Goal: Check status: Check status

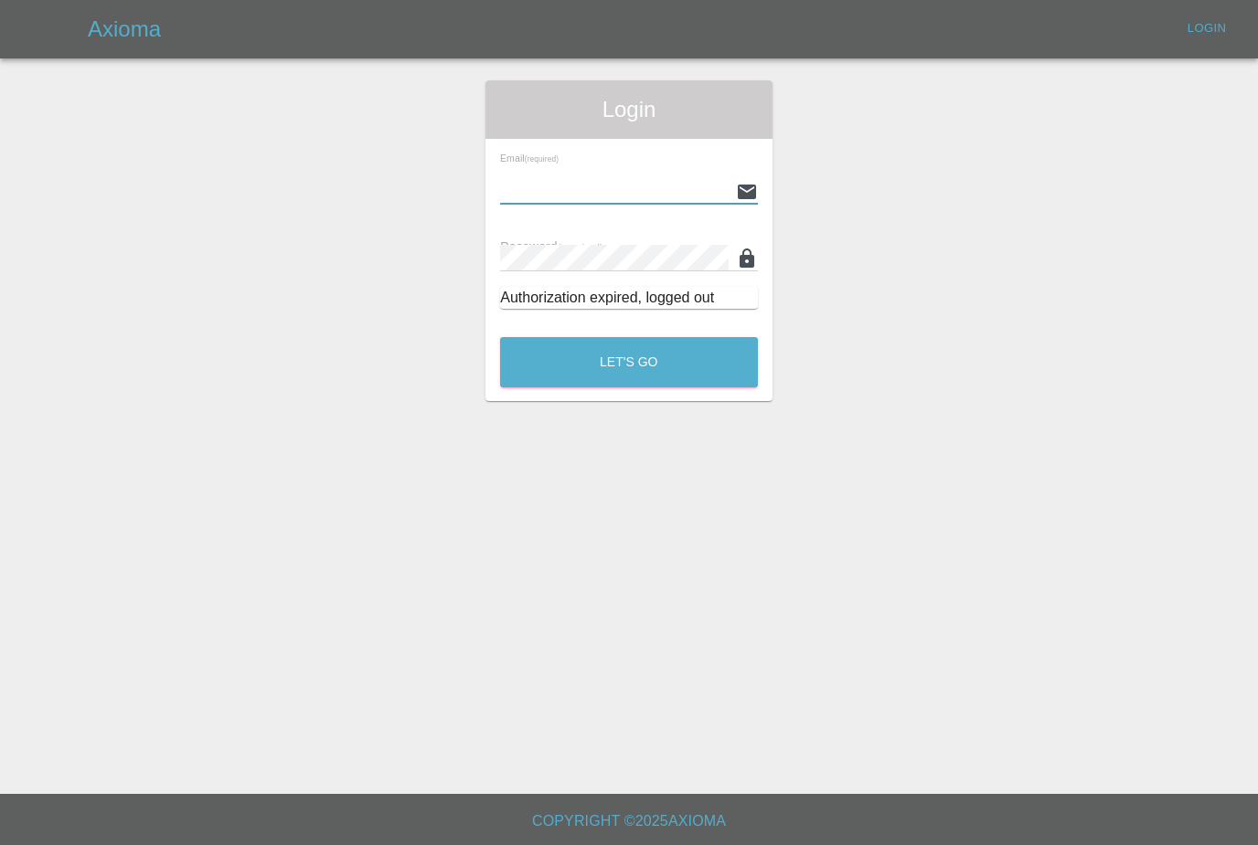
type input "[PERSON_NAME][EMAIL_ADDRESS][PERSON_NAME][DOMAIN_NAME]"
click at [629, 362] on button "Let's Go" at bounding box center [629, 362] width 258 height 50
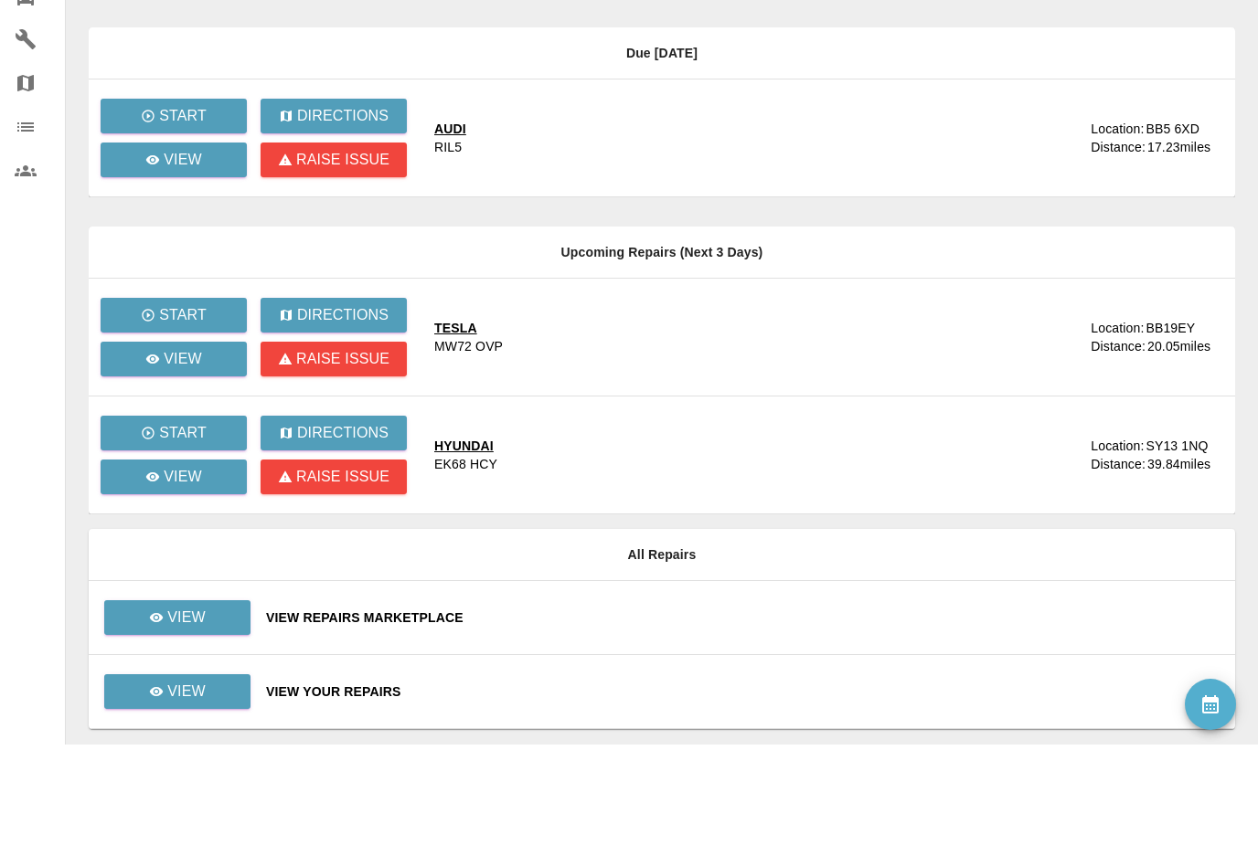
scroll to position [256, 0]
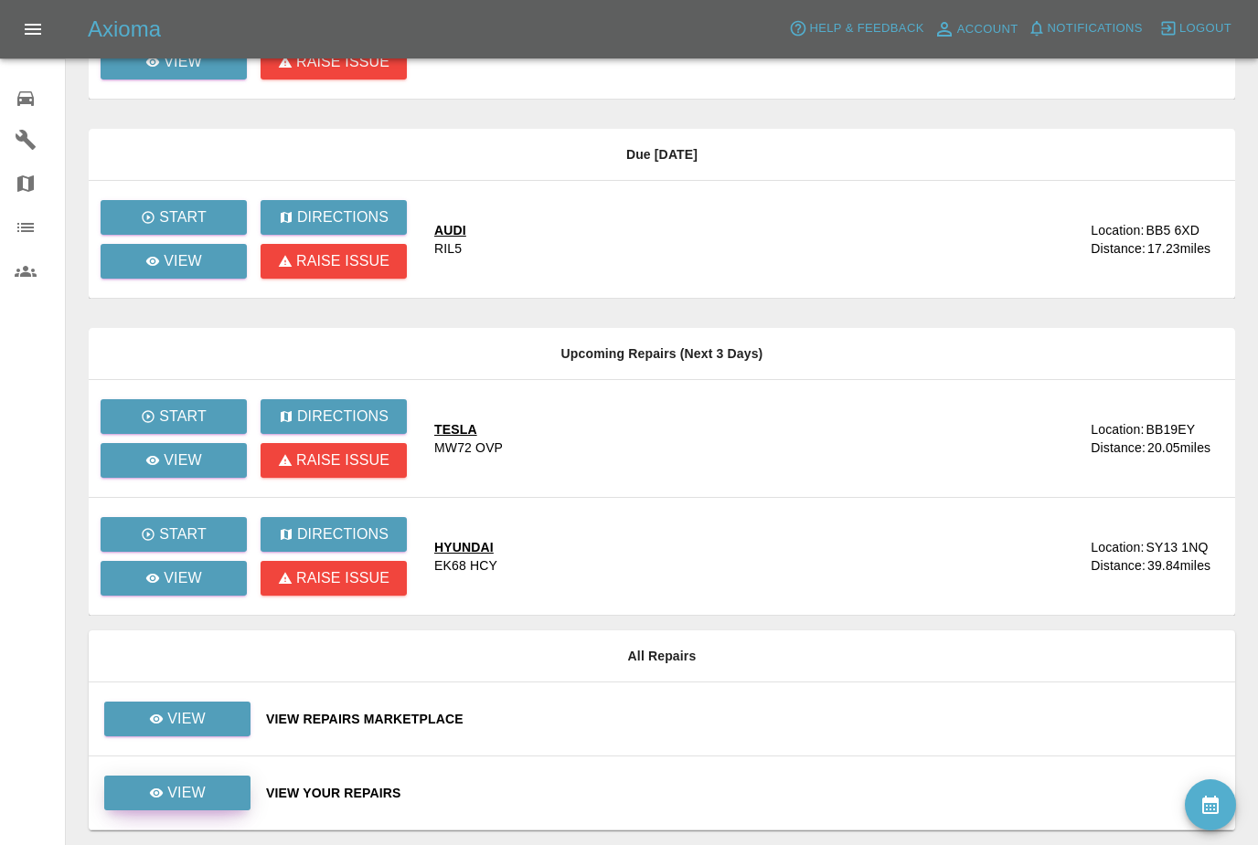
click at [142, 787] on link "View" at bounding box center [177, 793] width 146 height 35
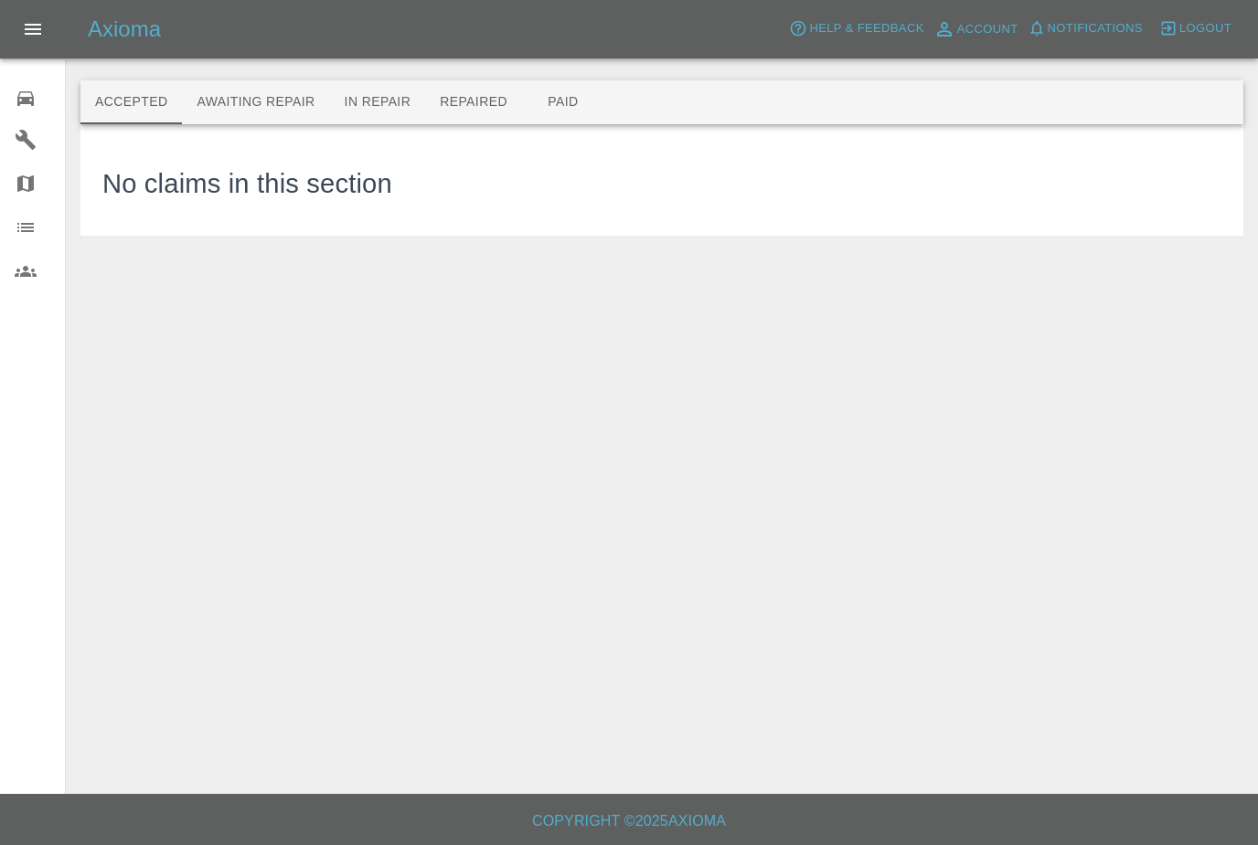
click at [400, 107] on button "In Repair" at bounding box center [378, 102] width 96 height 44
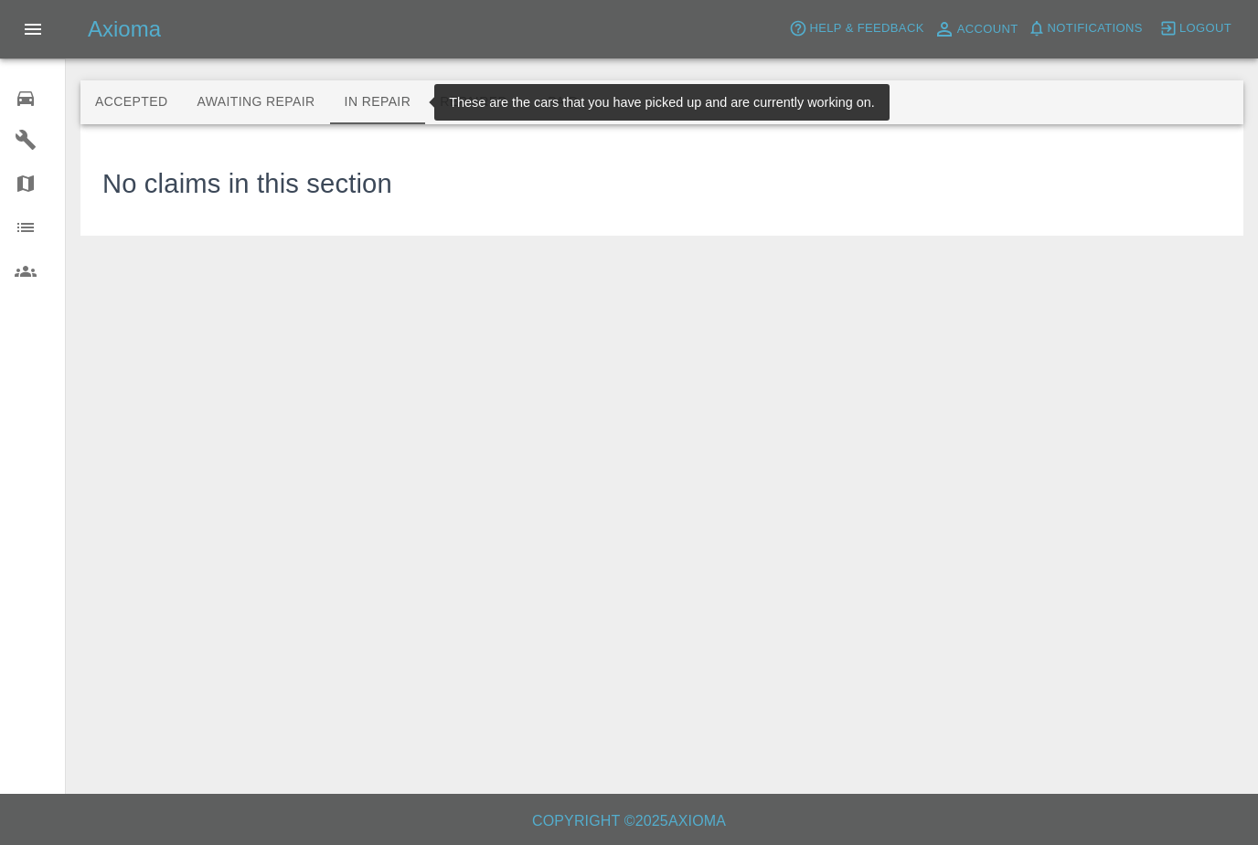
click at [456, 105] on button "Repaired" at bounding box center [473, 102] width 97 height 44
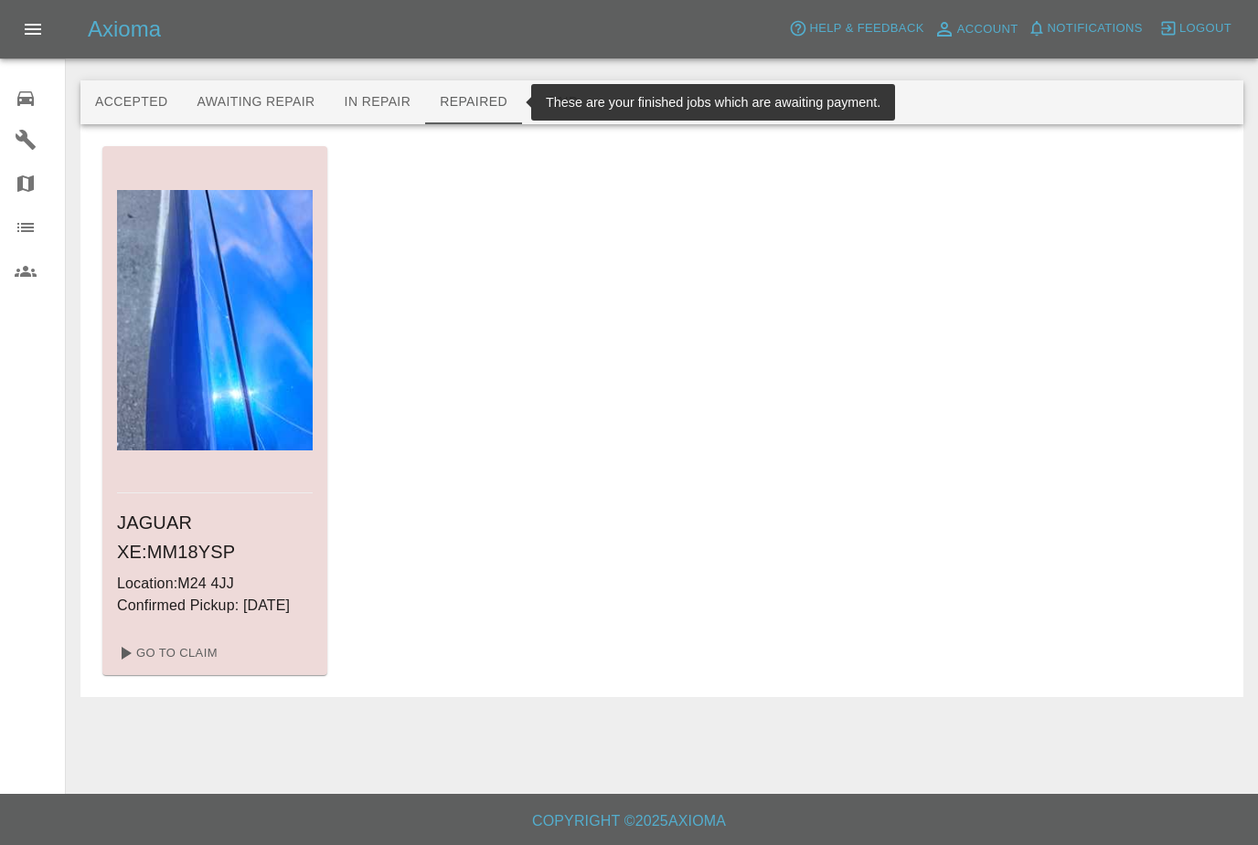
click at [380, 93] on button "In Repair" at bounding box center [378, 102] width 96 height 44
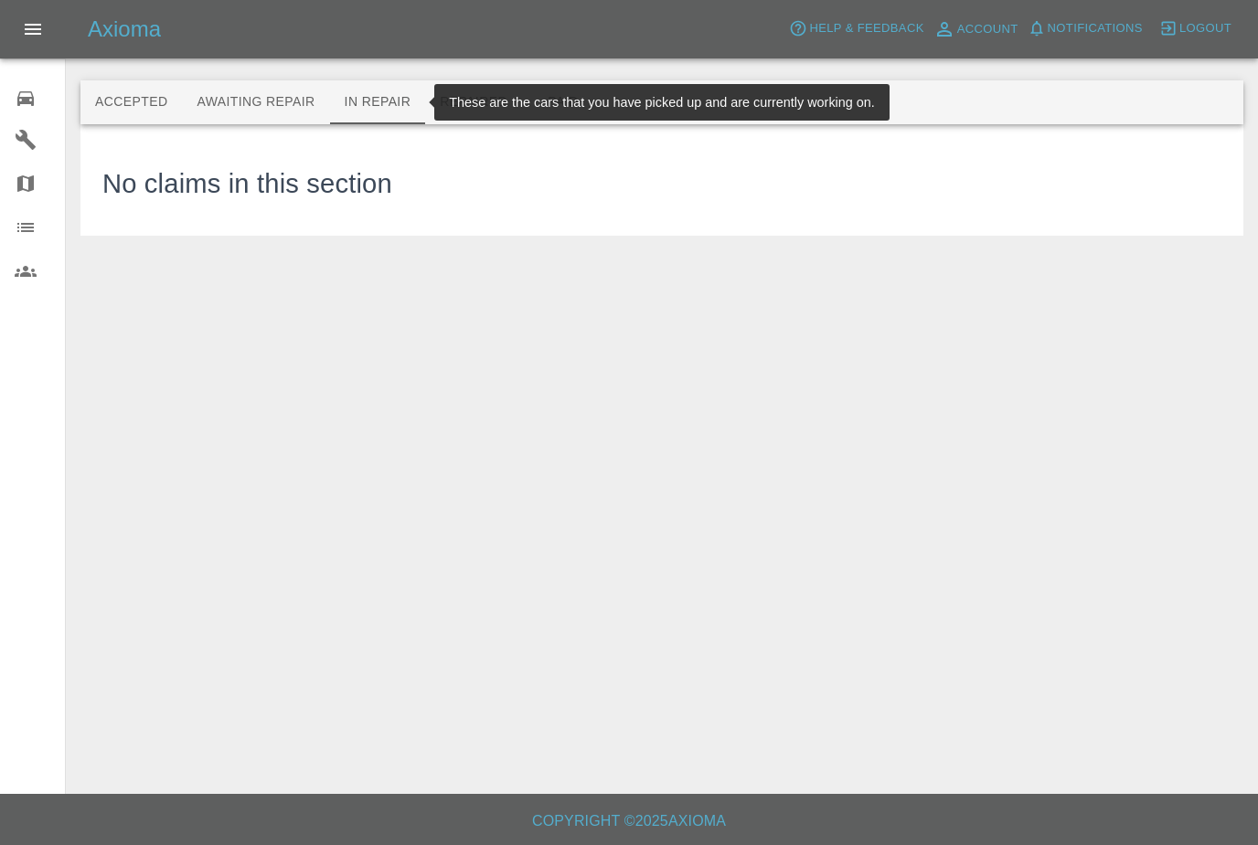
click at [224, 91] on button "Awaiting Repair" at bounding box center [255, 102] width 147 height 44
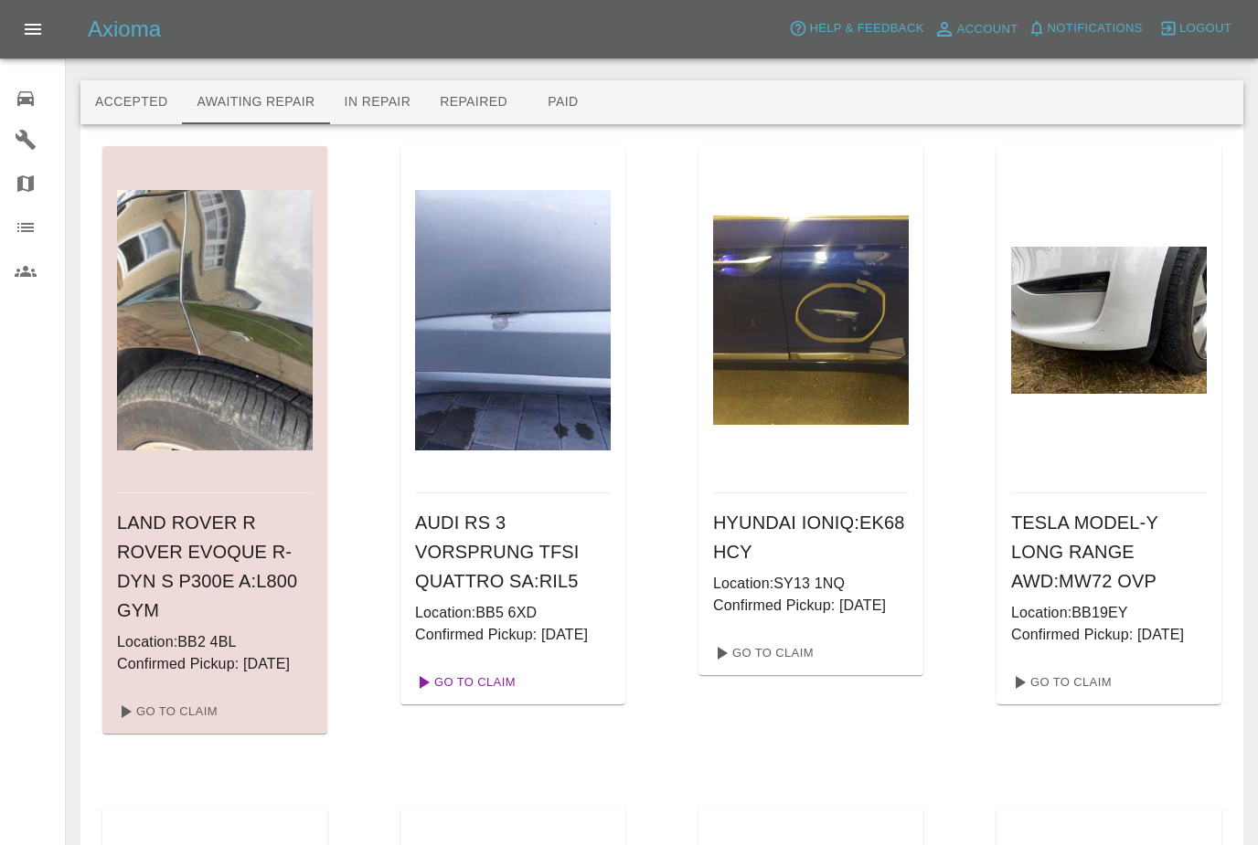
click at [450, 697] on link "Go To Claim" at bounding box center [464, 682] width 112 height 29
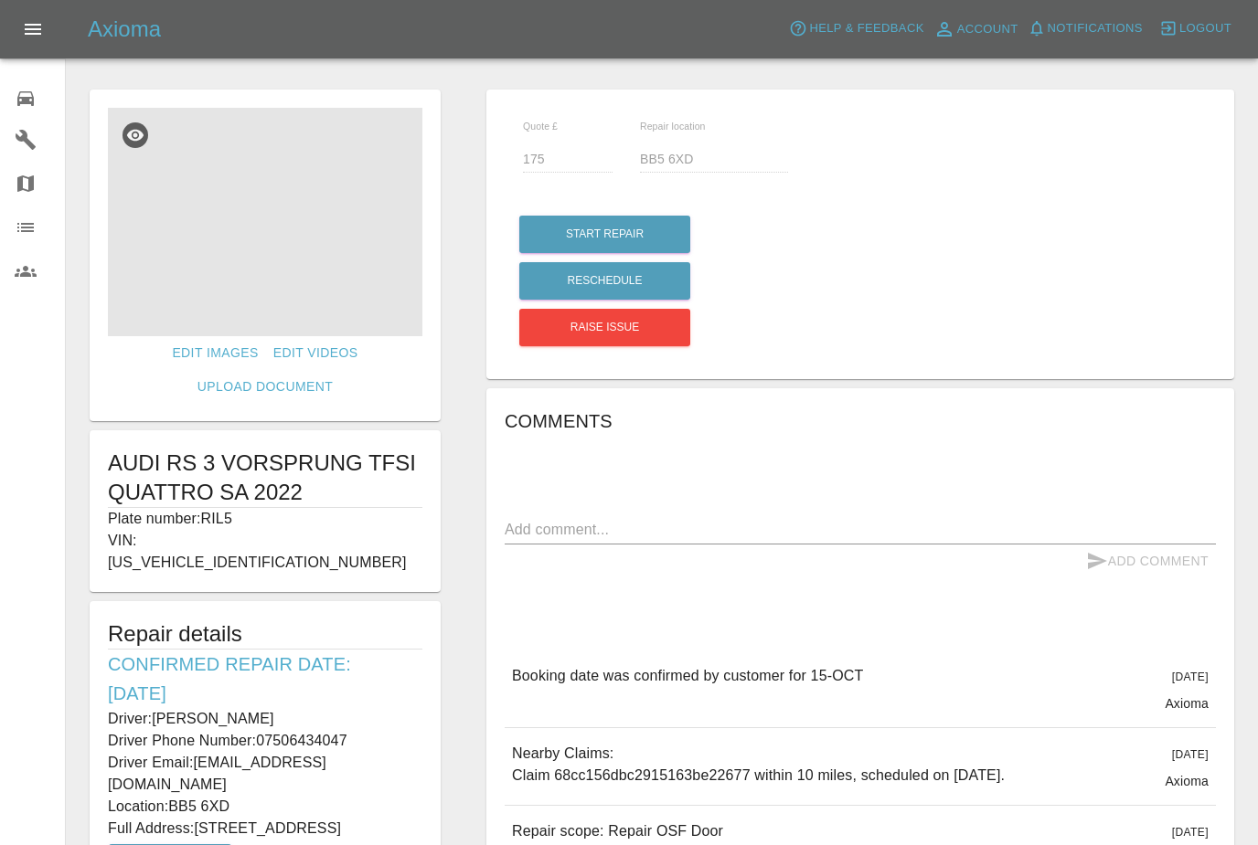
click at [216, 267] on img at bounding box center [265, 222] width 314 height 228
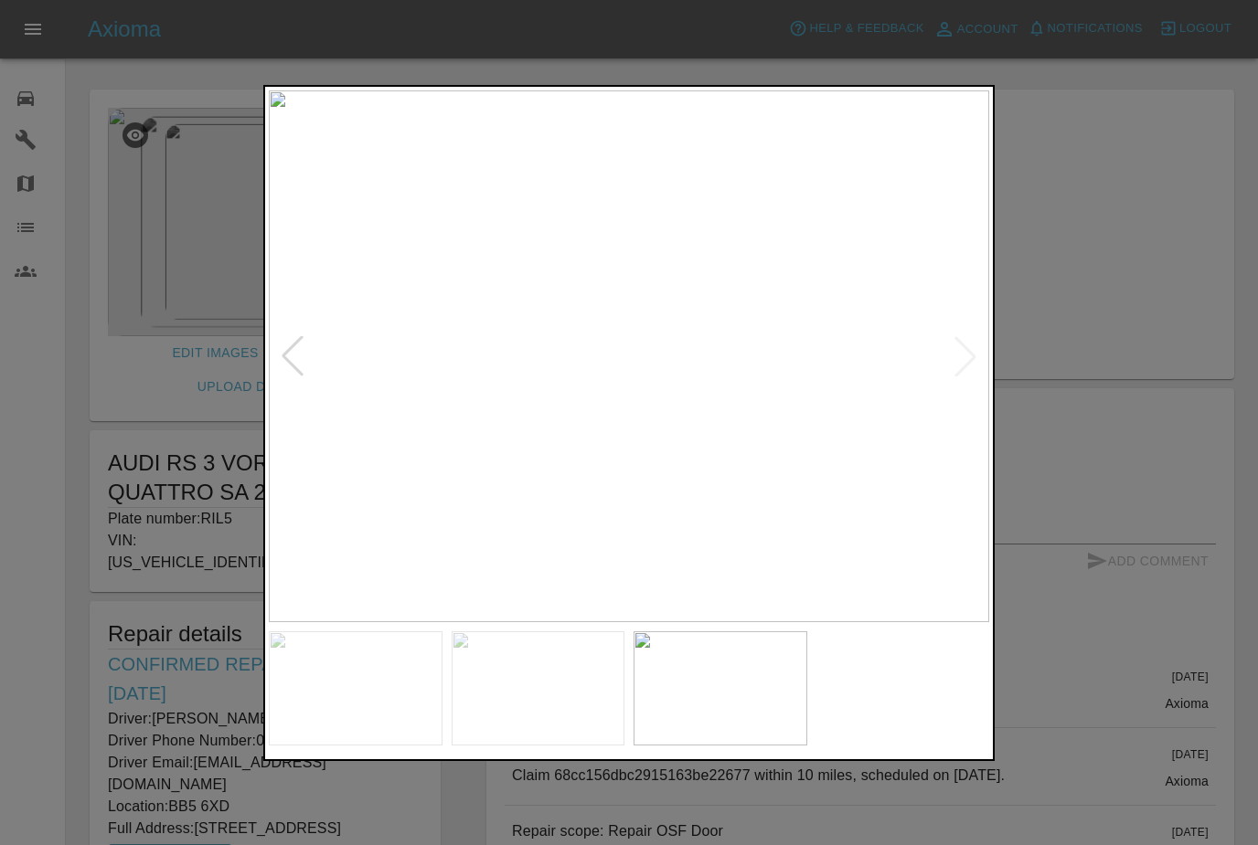
click at [65, 443] on div at bounding box center [629, 422] width 1258 height 845
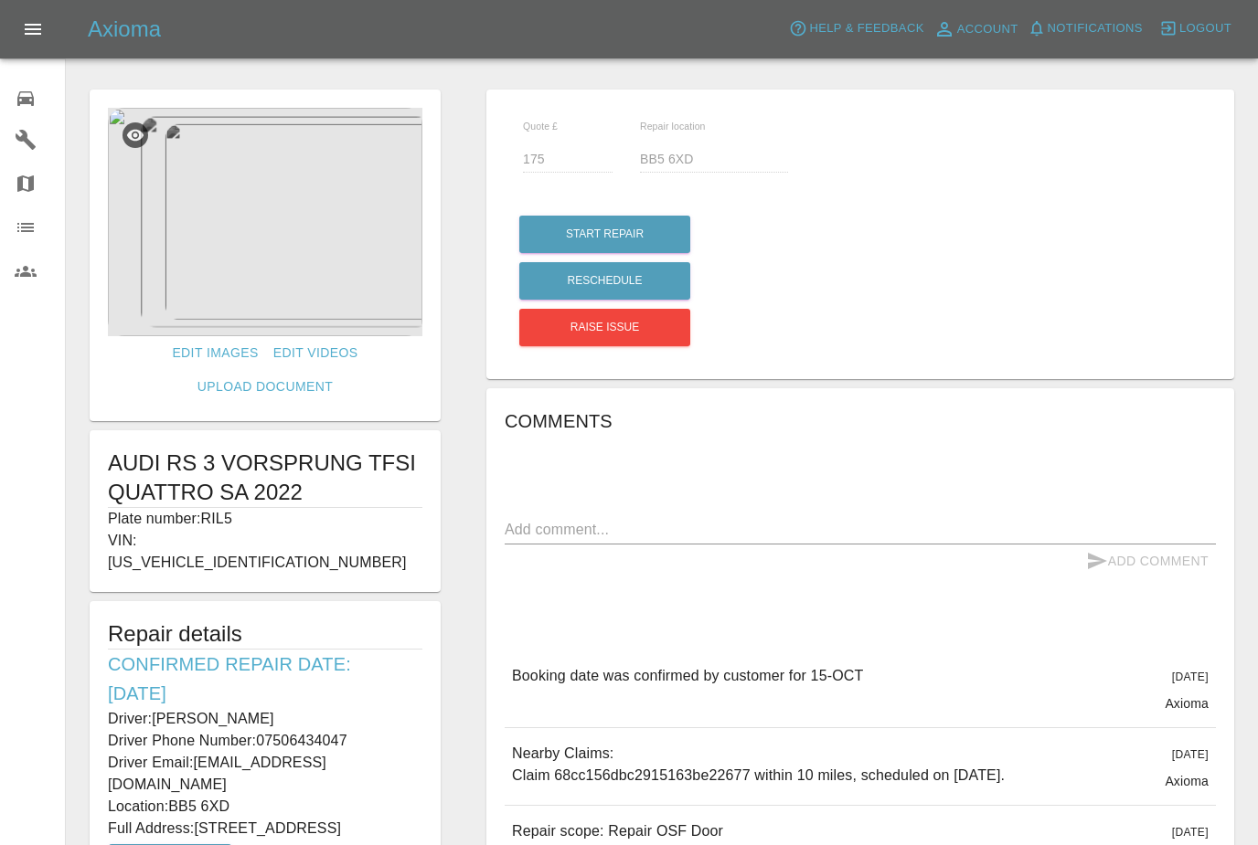
click at [309, 278] on img at bounding box center [265, 222] width 314 height 228
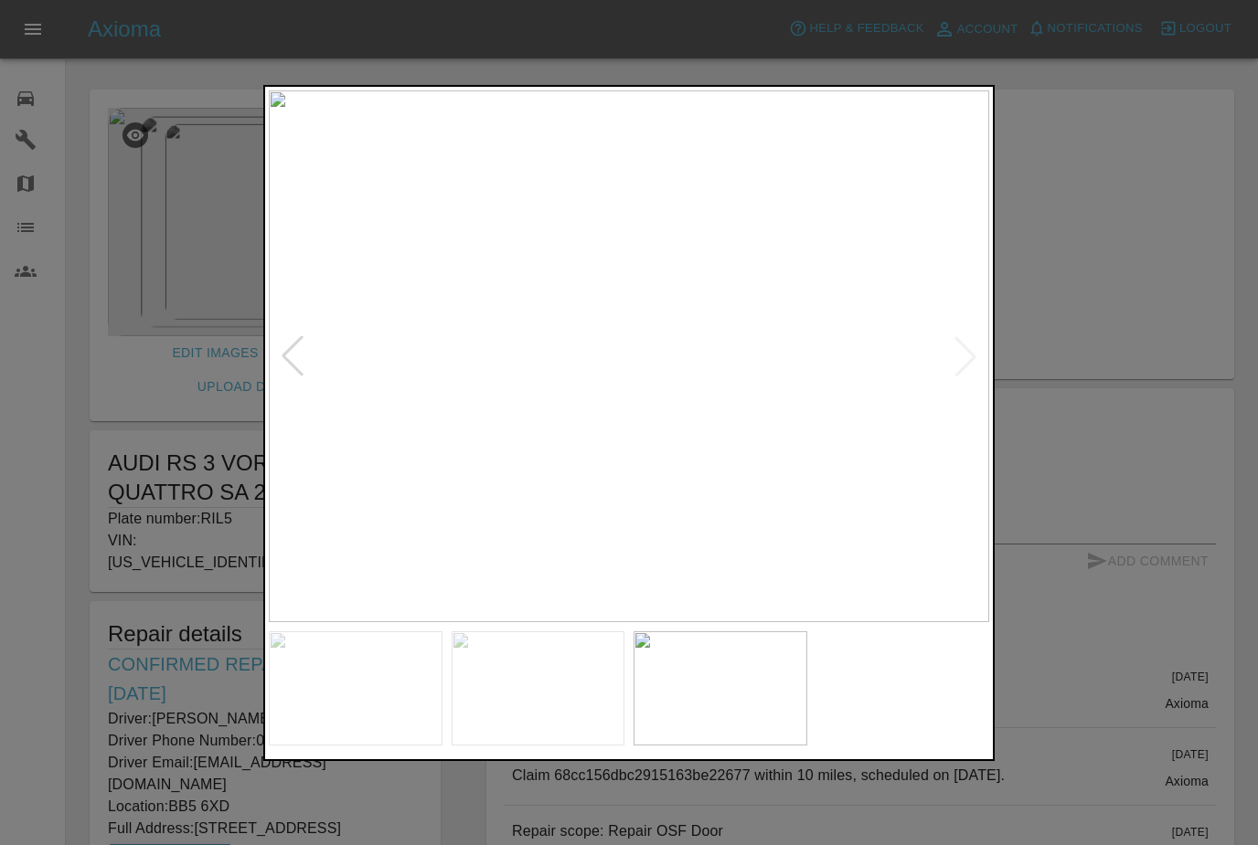
click at [208, 366] on div at bounding box center [629, 422] width 1258 height 845
